Goal: Task Accomplishment & Management: Complete application form

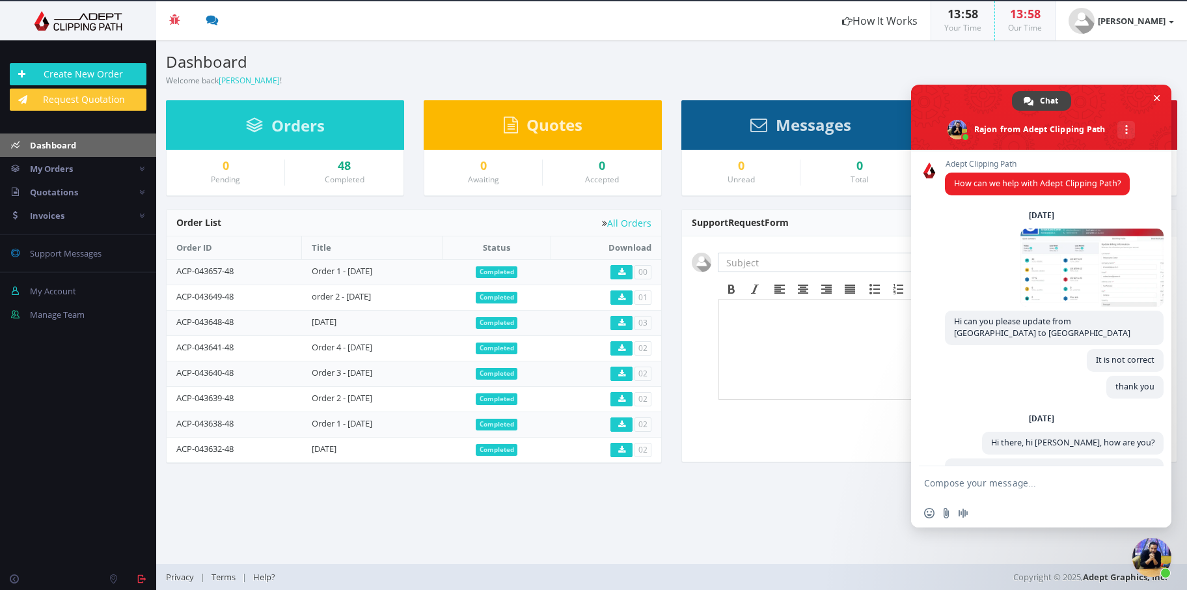
scroll to position [371, 0]
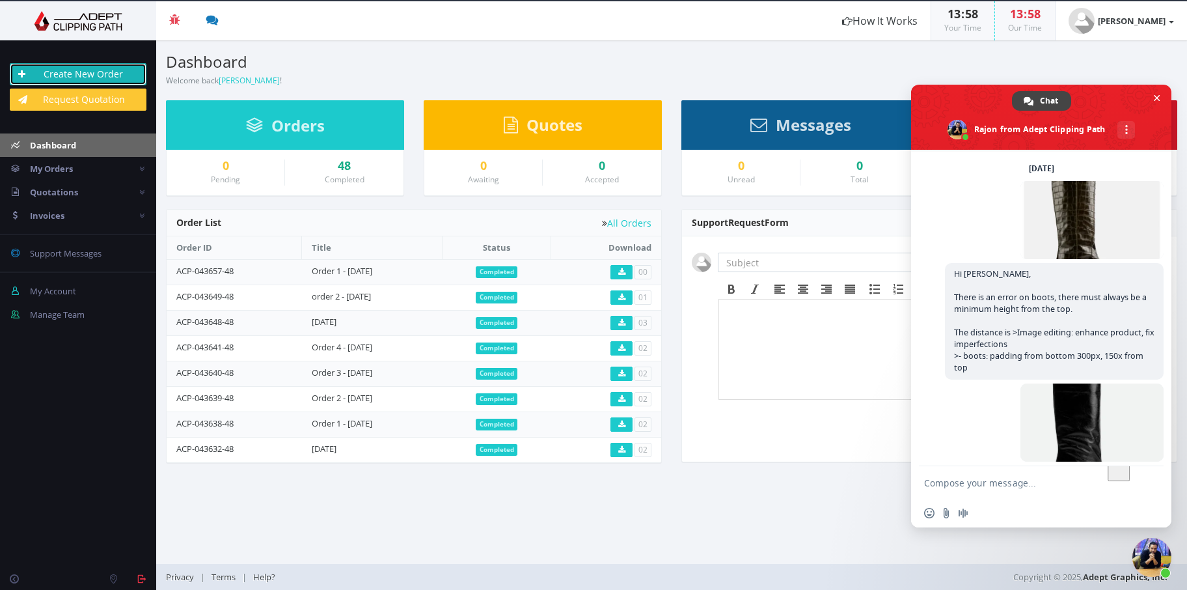
click at [79, 69] on link "Create New Order" at bounding box center [78, 74] width 137 height 22
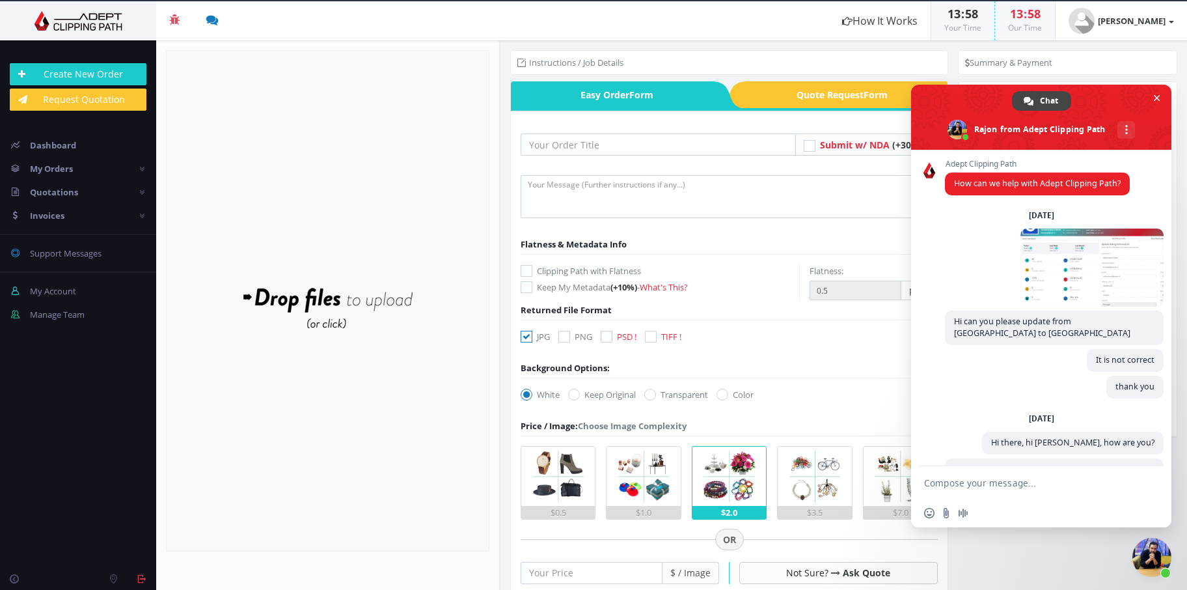
scroll to position [371, 0]
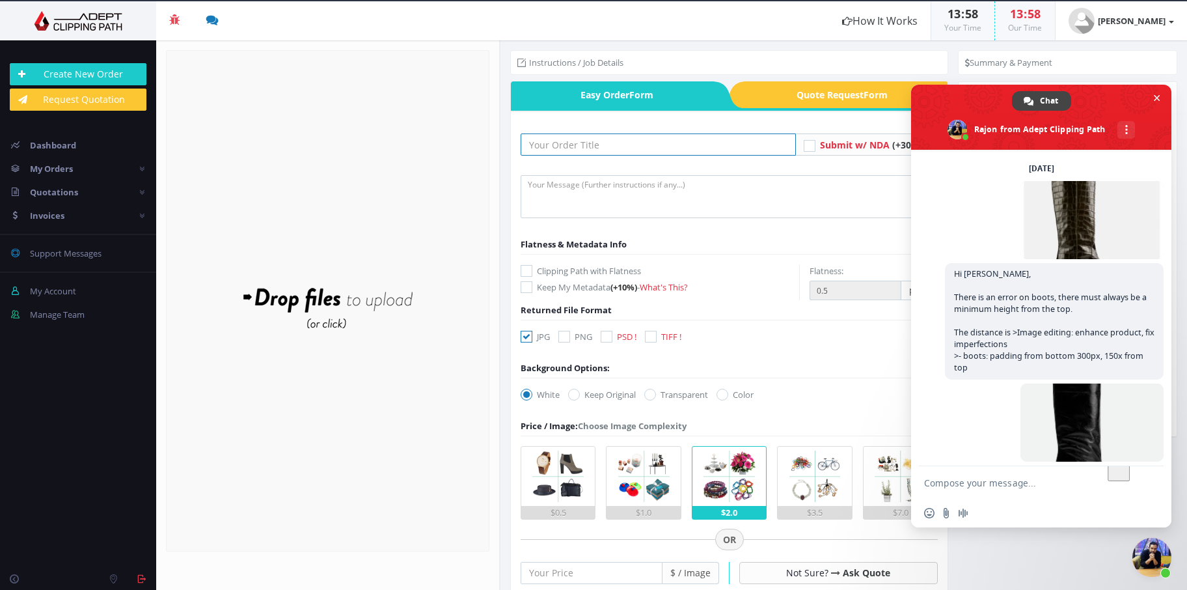
click at [648, 150] on input "text" at bounding box center [658, 144] width 275 height 22
type input "order 1 - [DATE]"
click at [670, 197] on textarea at bounding box center [729, 196] width 417 height 43
type textarea "As usual"
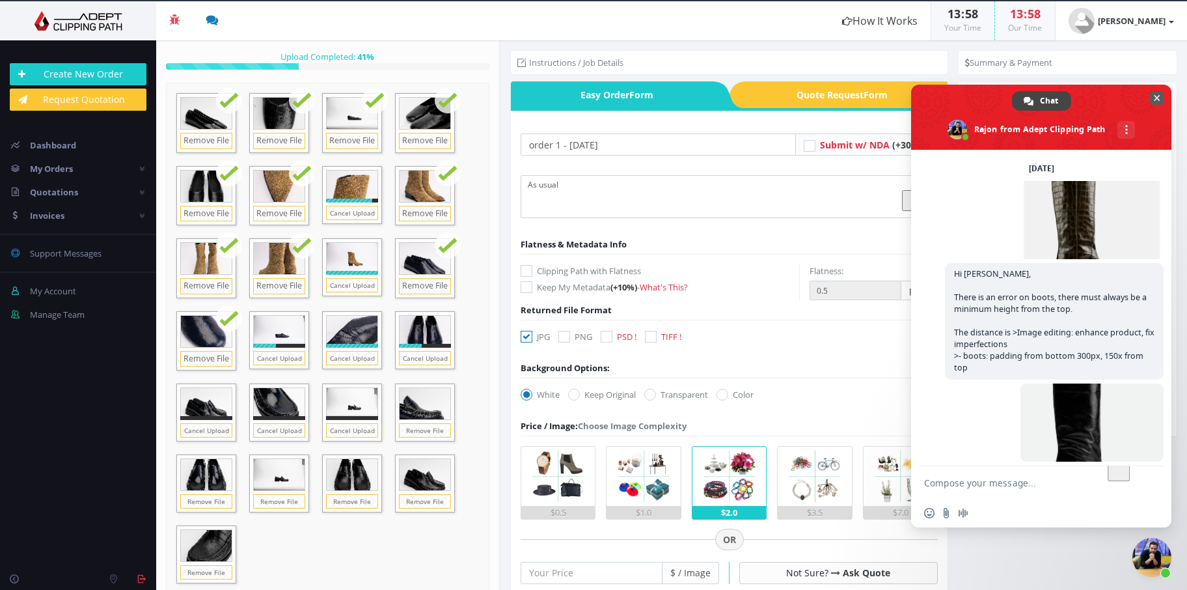
click at [1154, 102] on span "Close chat" at bounding box center [1157, 98] width 7 height 8
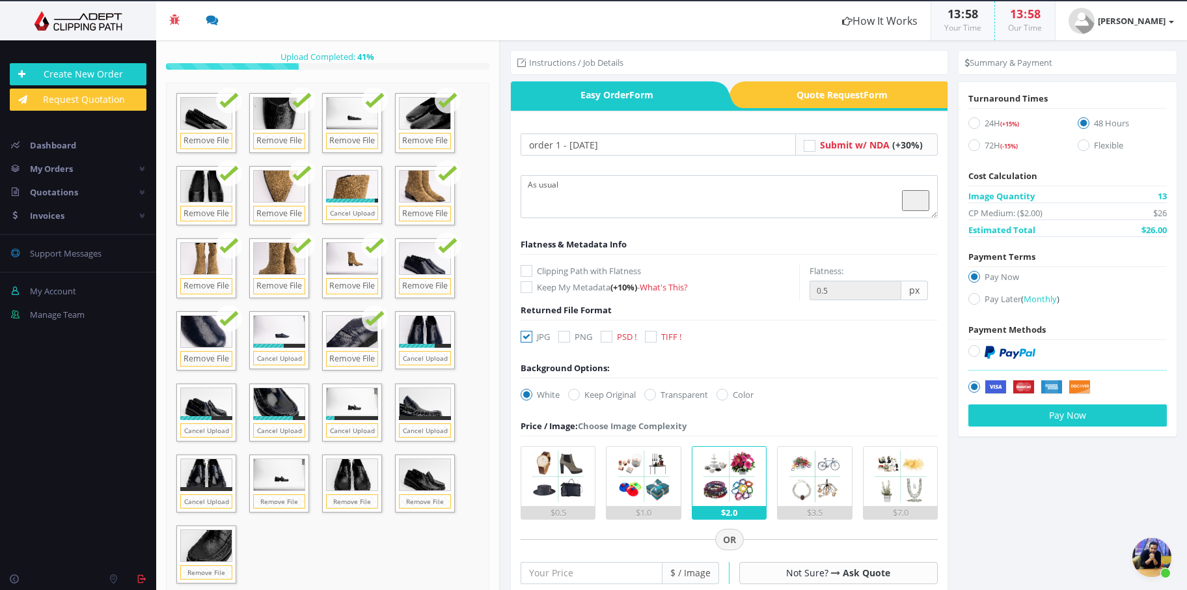
click at [993, 293] on label "Pay Later ( Monthly )" at bounding box center [1067, 301] width 198 height 18
click at [980, 295] on input "Pay Later ( Monthly )" at bounding box center [976, 299] width 8 height 8
radio input "true"
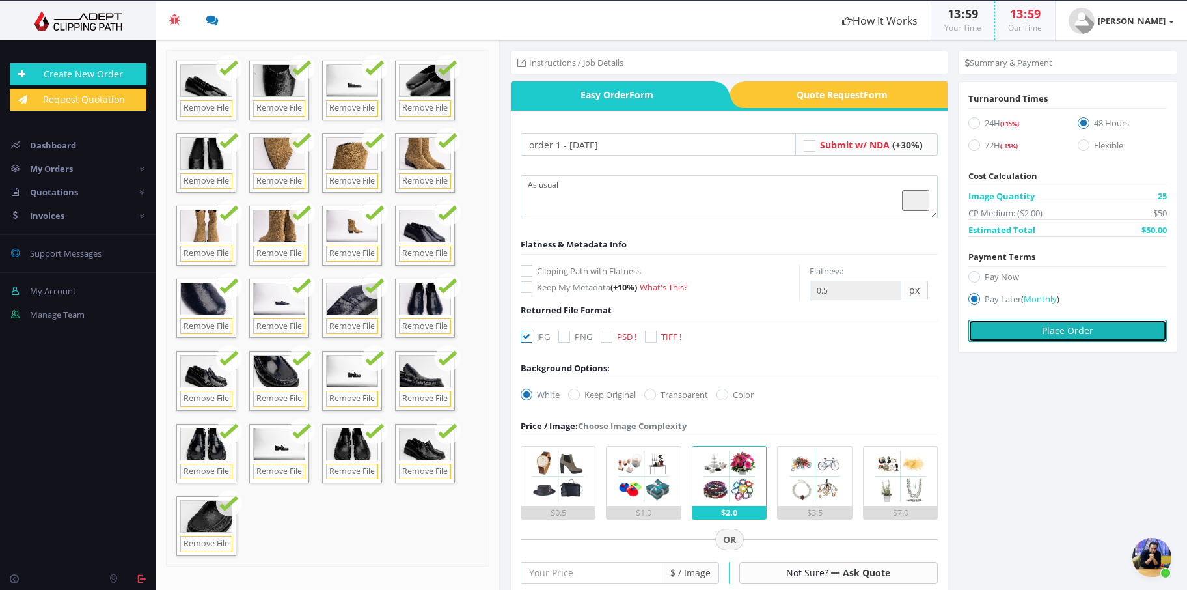
click at [1008, 320] on button "Place Order" at bounding box center [1067, 331] width 198 height 22
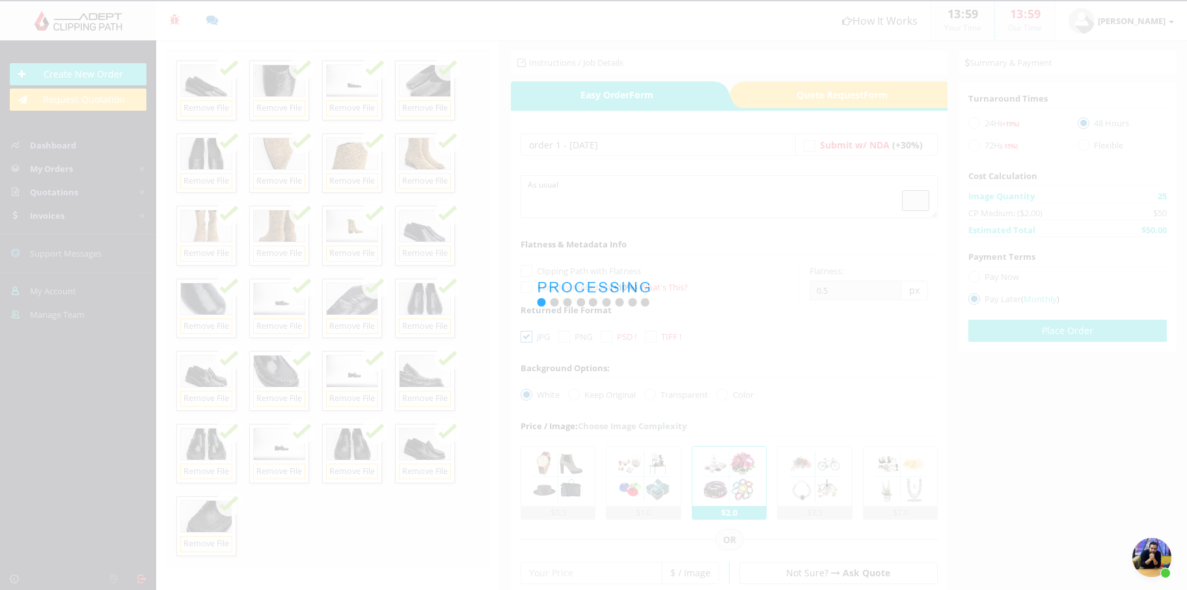
click at [385, 524] on div at bounding box center [593, 295] width 1187 height 590
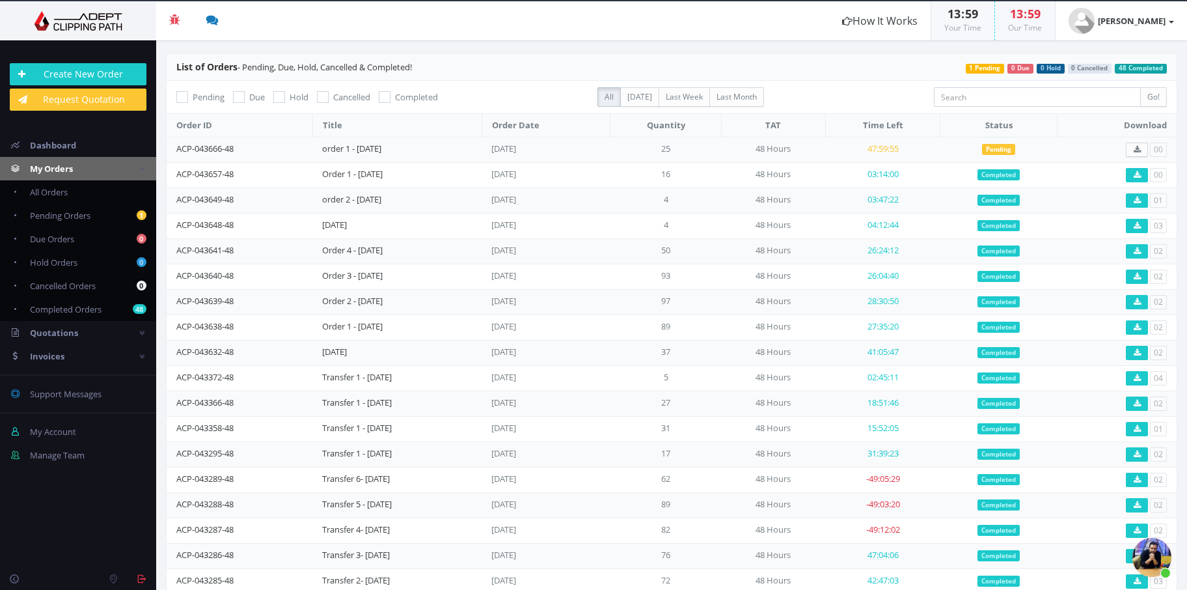
scroll to position [371, 0]
click at [68, 189] on span "All Orders" at bounding box center [49, 192] width 38 height 12
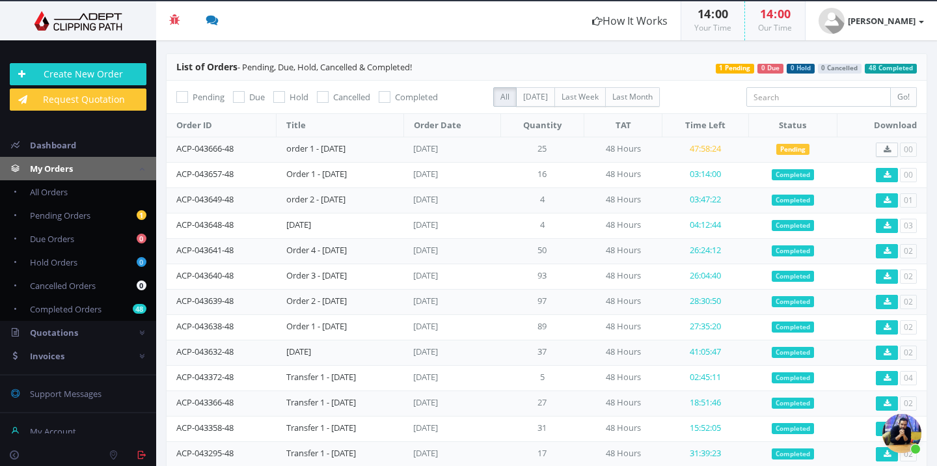
scroll to position [394, 0]
